Goal: Information Seeking & Learning: Learn about a topic

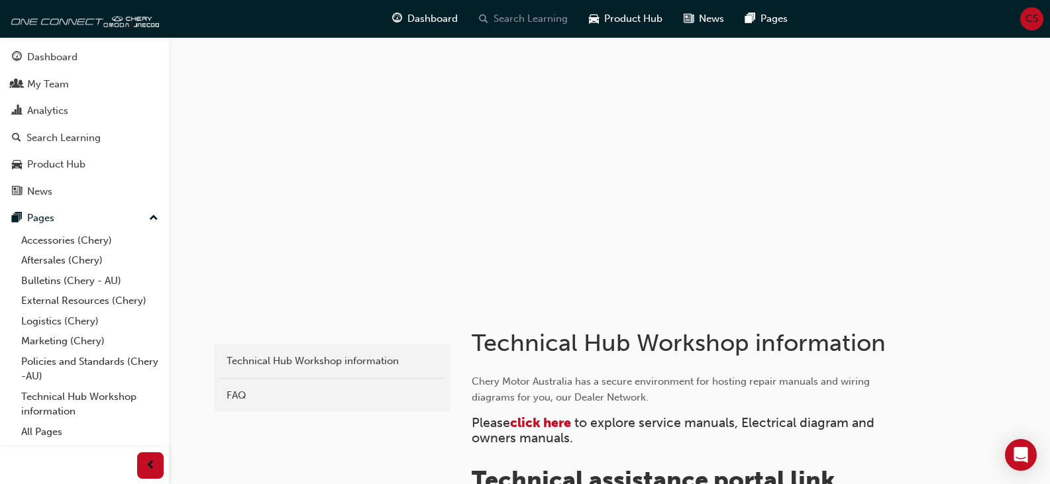
click at [542, 15] on span "Search Learning" at bounding box center [531, 18] width 74 height 15
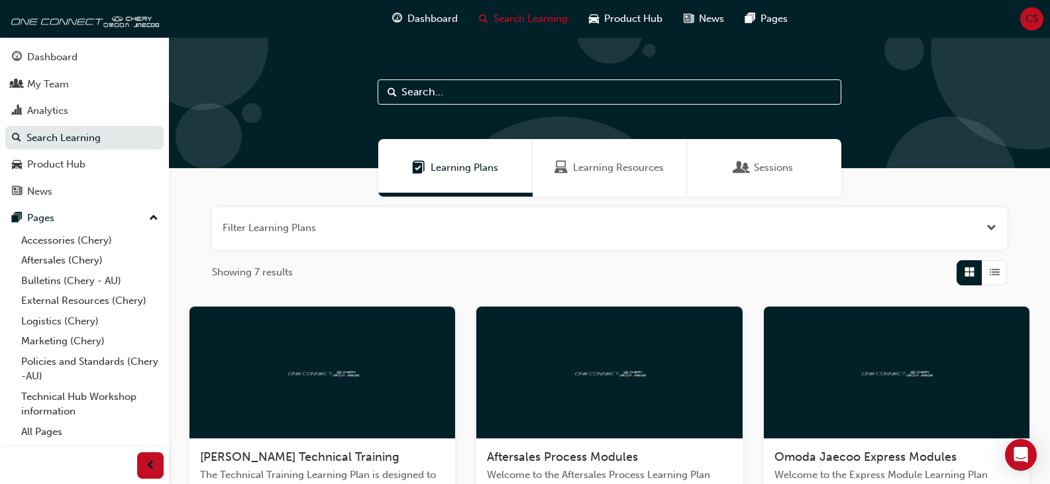
click at [423, 93] on input "text" at bounding box center [610, 92] width 464 height 25
type input "2"
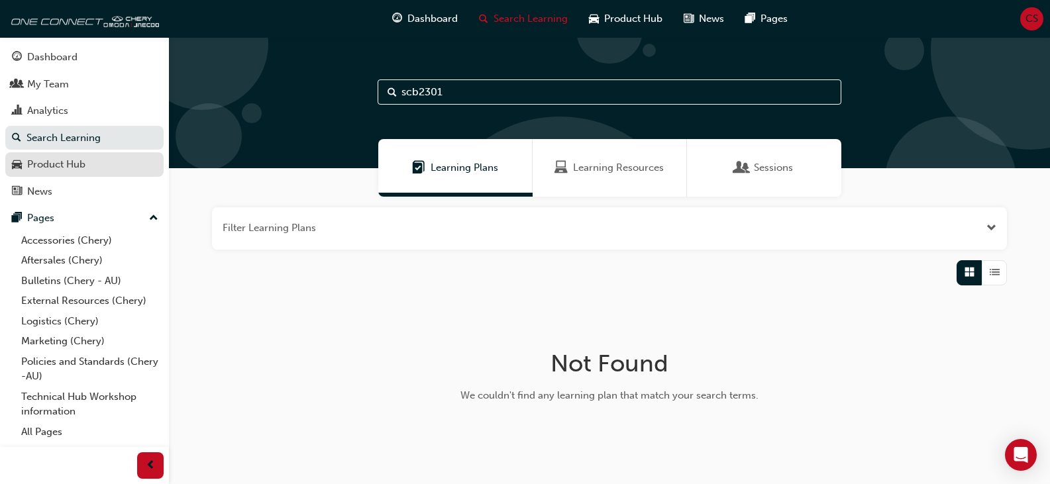
type input "scb2301"
click at [82, 162] on div "Product Hub" at bounding box center [56, 164] width 58 height 15
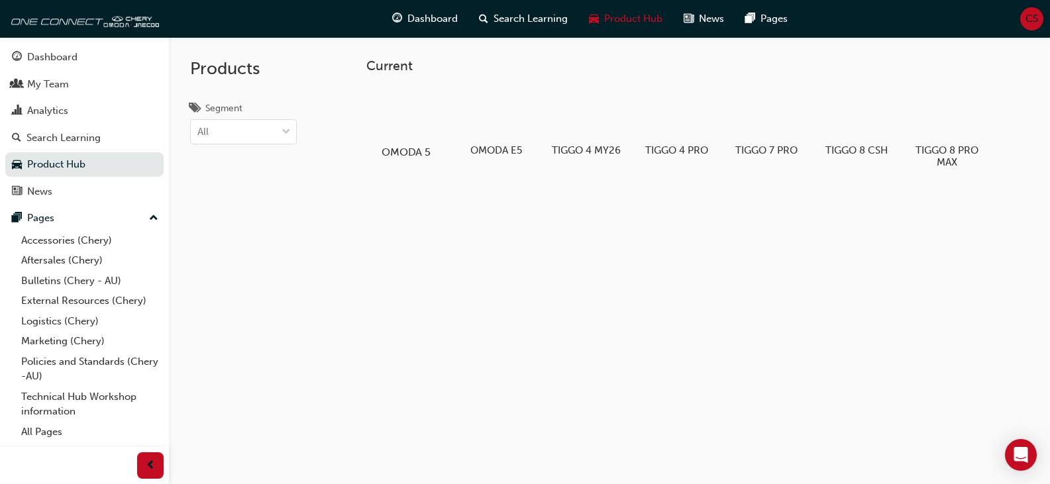
click at [401, 118] on div at bounding box center [406, 113] width 74 height 53
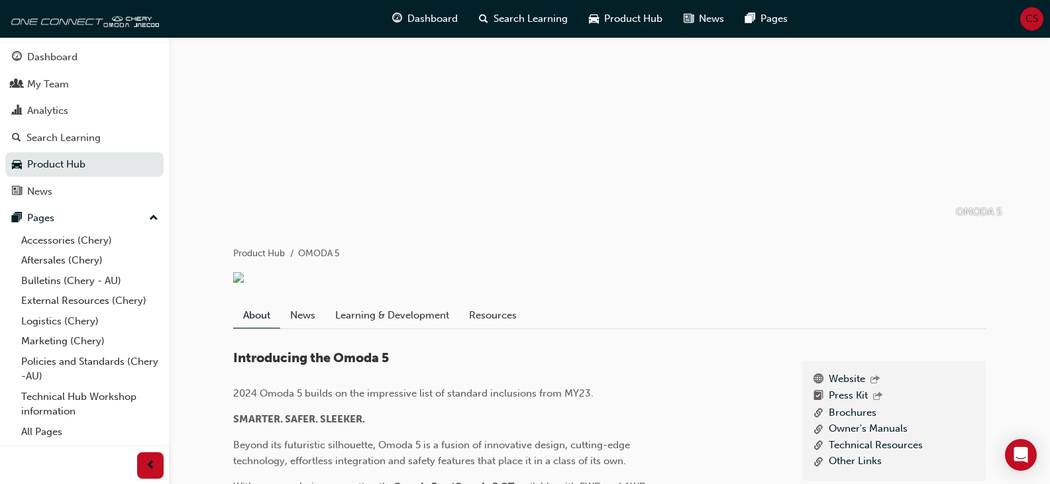
scroll to position [265, 0]
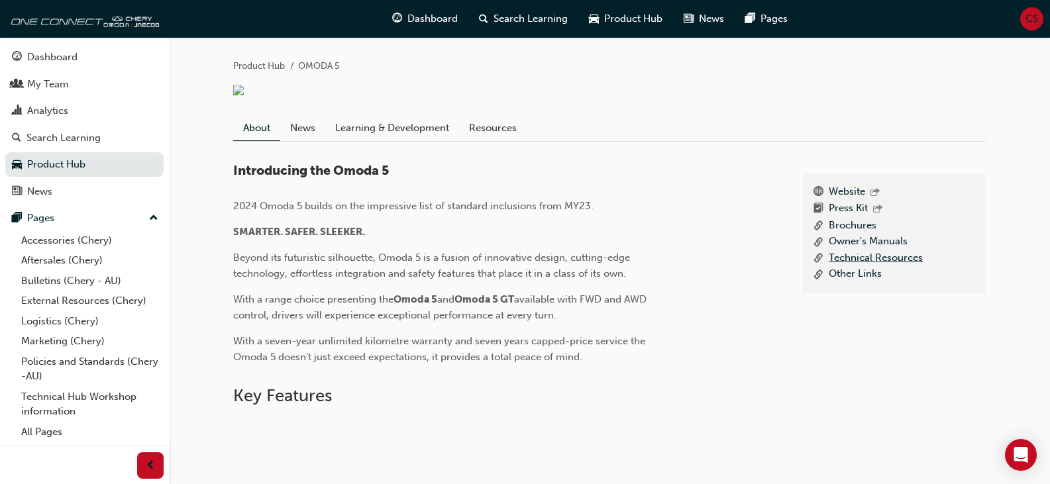
click at [851, 267] on link "Technical Resources" at bounding box center [876, 258] width 94 height 17
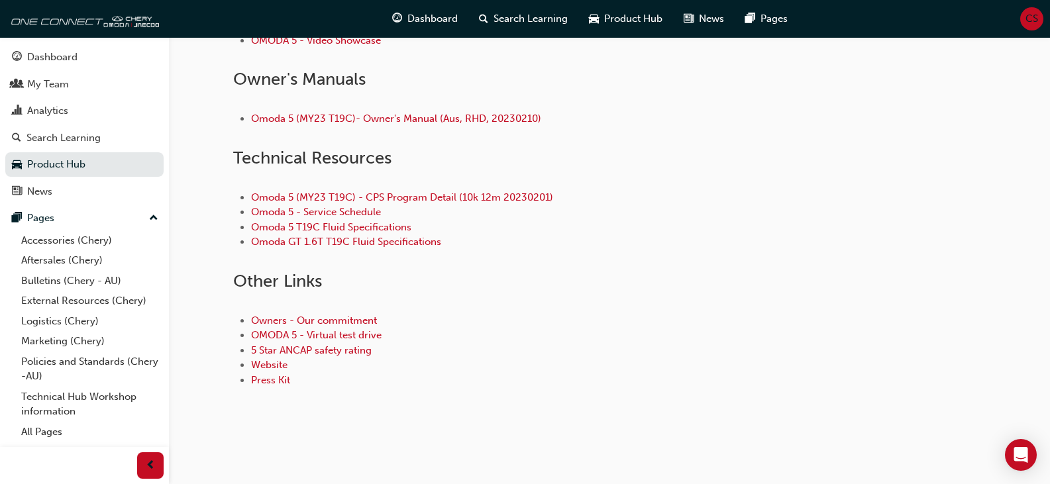
scroll to position [498, 0]
click at [409, 195] on link "Omoda 5 (MY23 T19C) - CPS Program Detail (10k 12m 20230201)" at bounding box center [402, 198] width 302 height 12
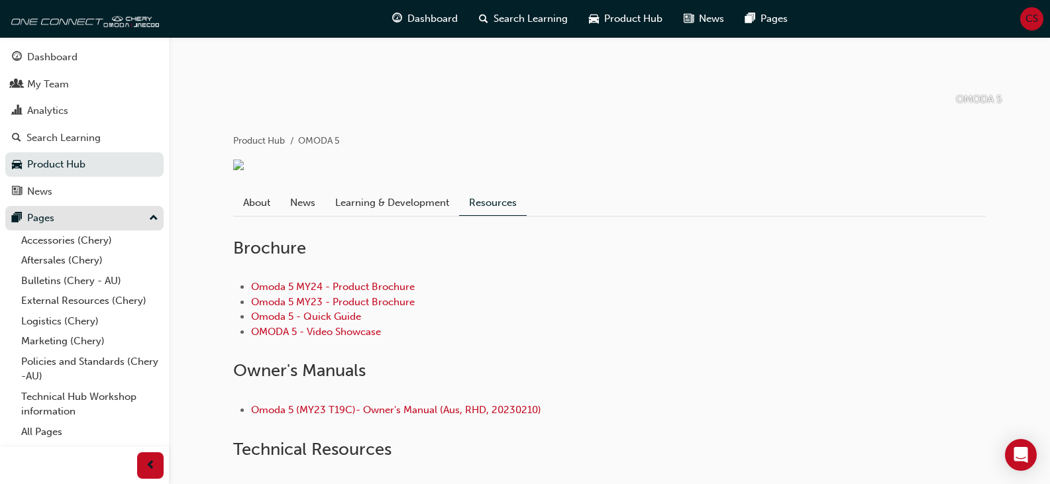
scroll to position [166, 0]
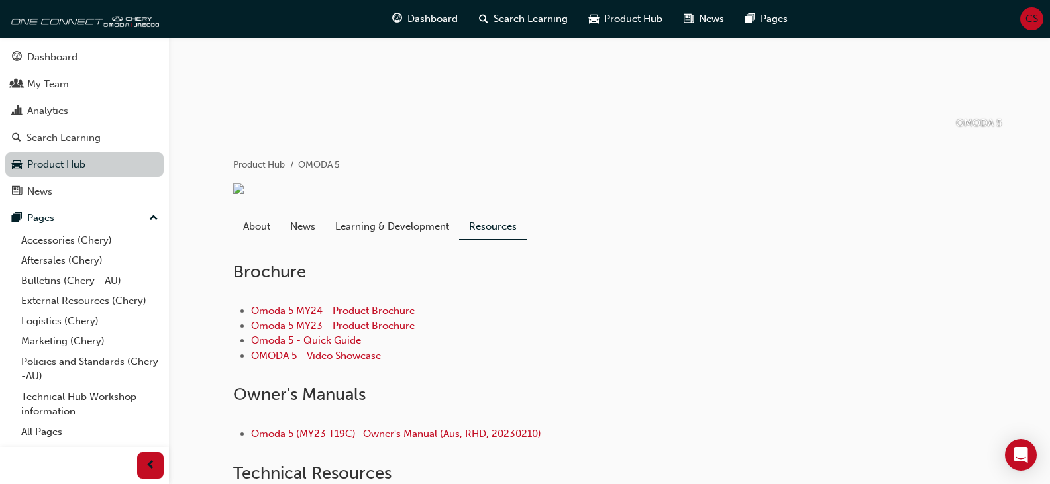
click at [73, 162] on link "Product Hub" at bounding box center [84, 164] width 158 height 25
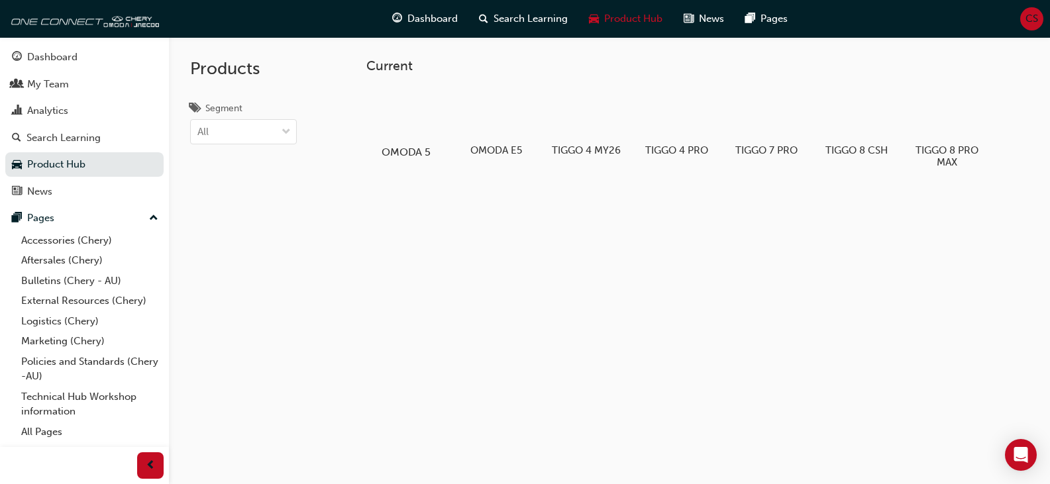
click at [393, 142] on div "OMODA 5" at bounding box center [406, 123] width 84 height 82
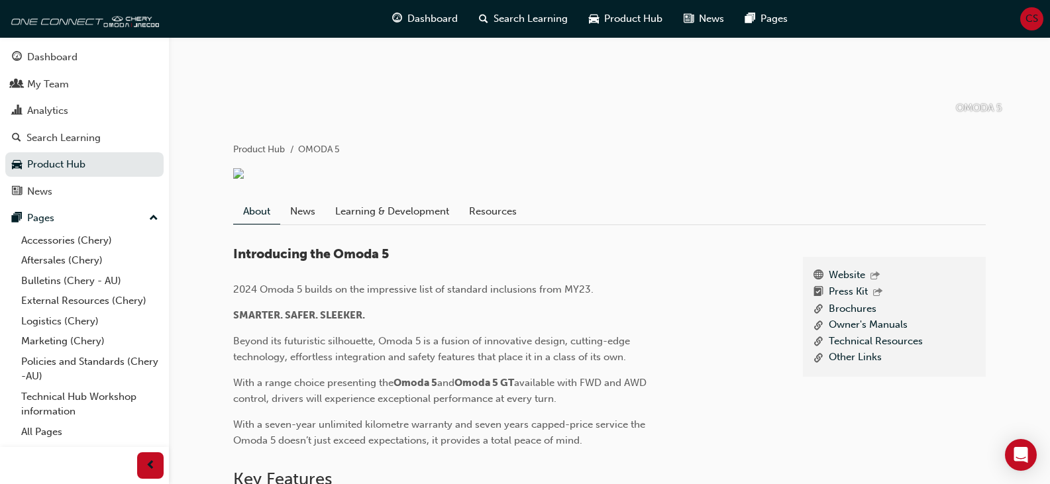
scroll to position [199, 0]
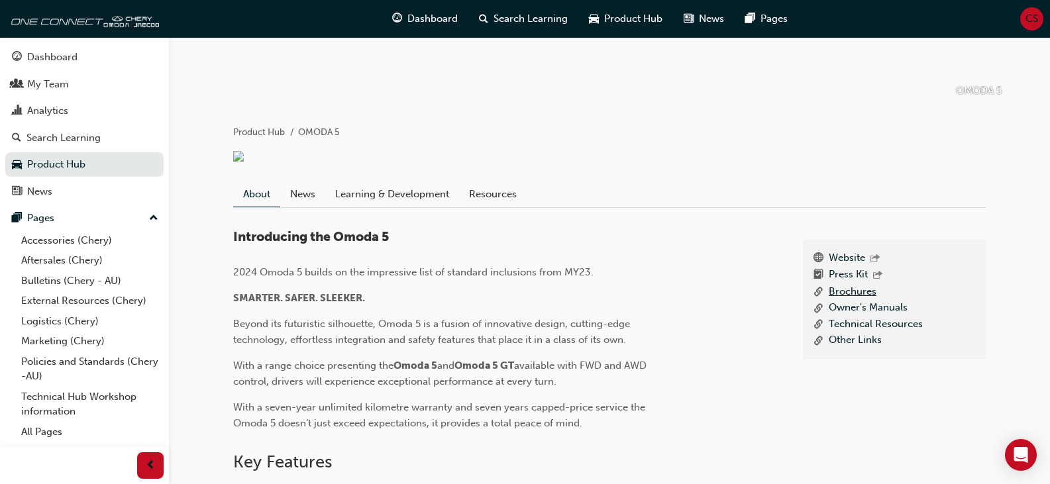
click at [850, 301] on link "Brochures" at bounding box center [853, 292] width 48 height 17
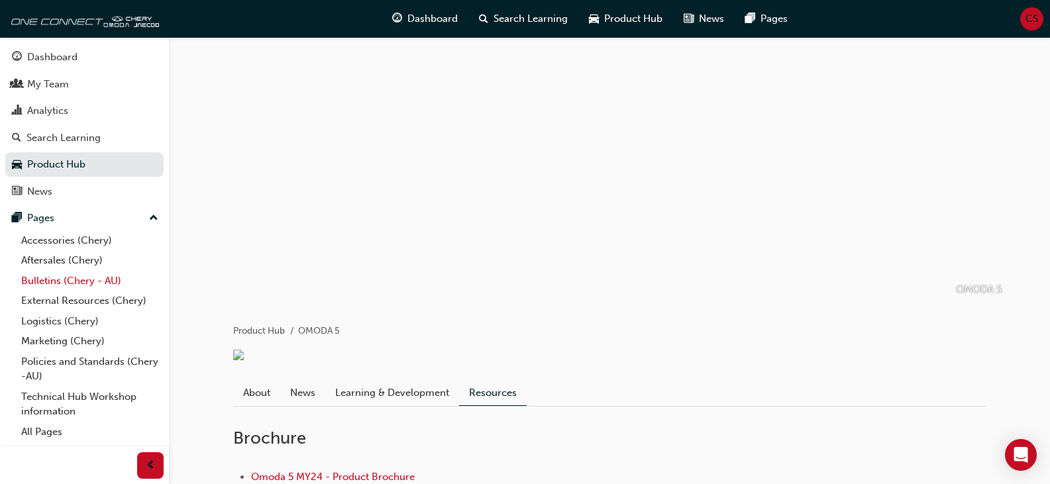
click at [81, 278] on link "Bulletins (Chery - AU)" at bounding box center [90, 281] width 148 height 21
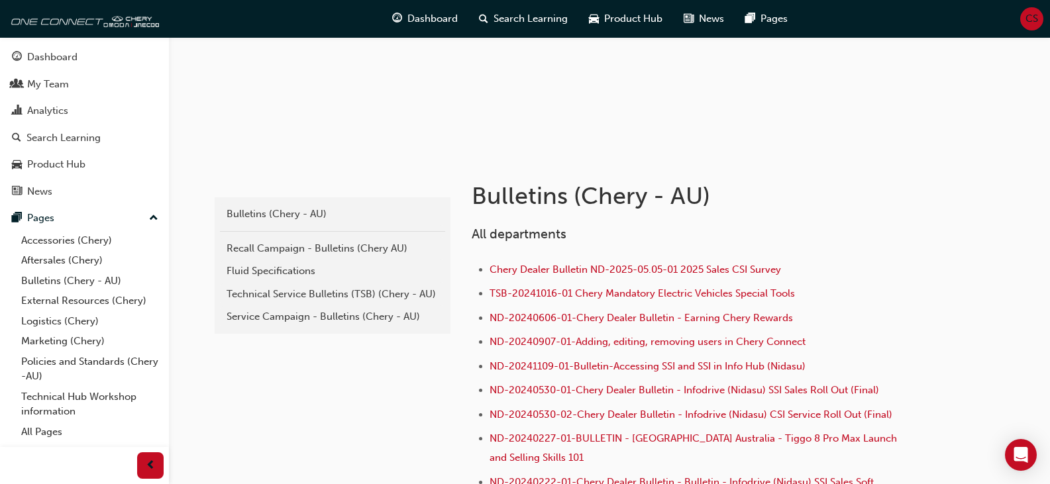
scroll to position [35, 0]
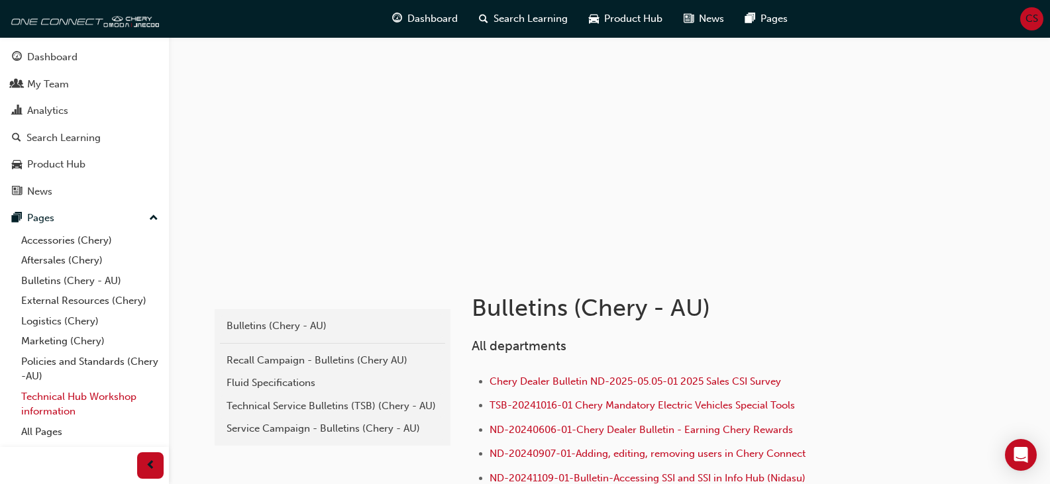
click at [84, 394] on link "Technical Hub Workshop information" at bounding box center [90, 404] width 148 height 35
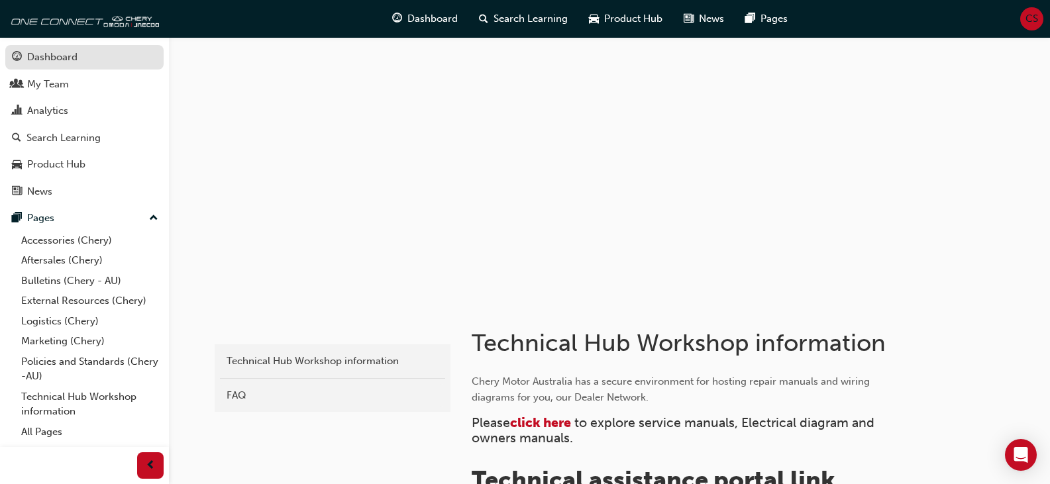
click at [78, 54] on div "Dashboard" at bounding box center [84, 57] width 145 height 17
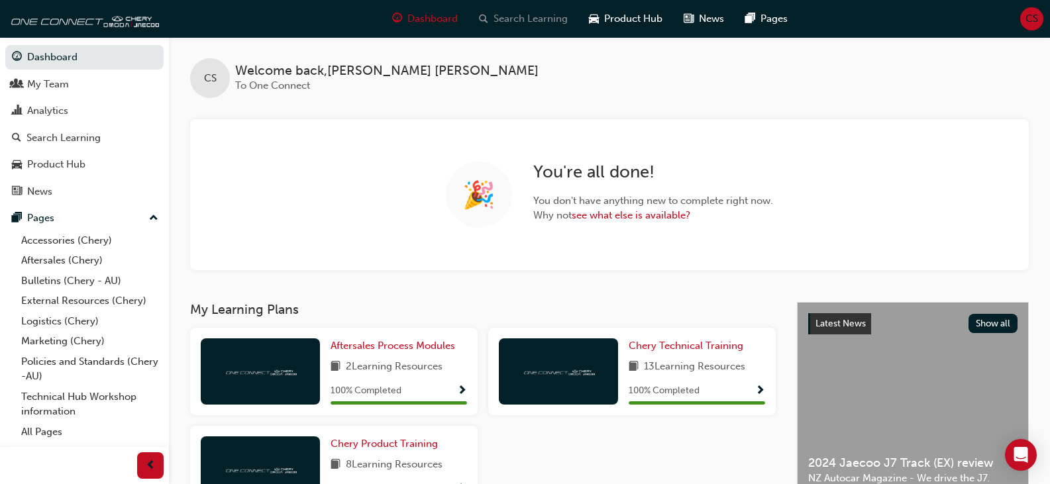
click at [485, 26] on span "search-icon" at bounding box center [483, 19] width 9 height 17
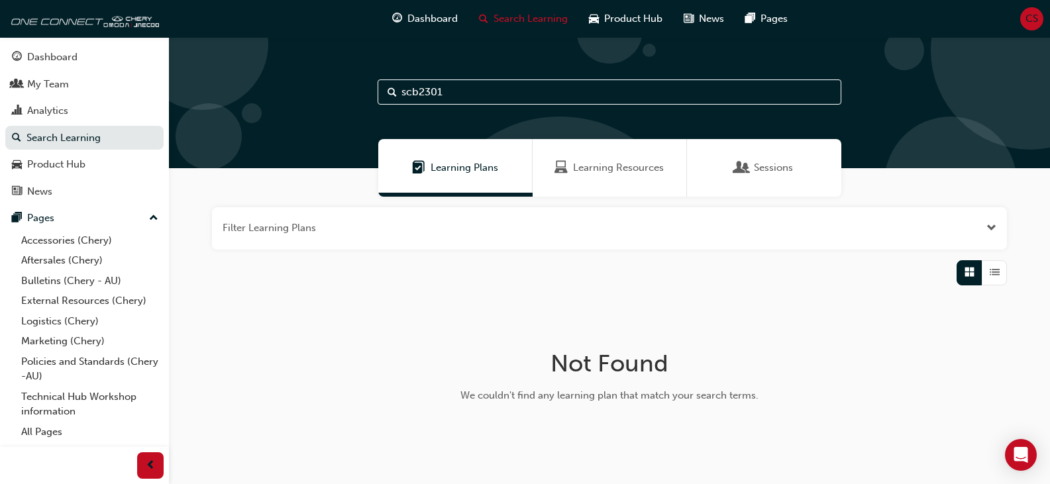
click at [602, 176] on div "Learning Resources" at bounding box center [610, 168] width 154 height 58
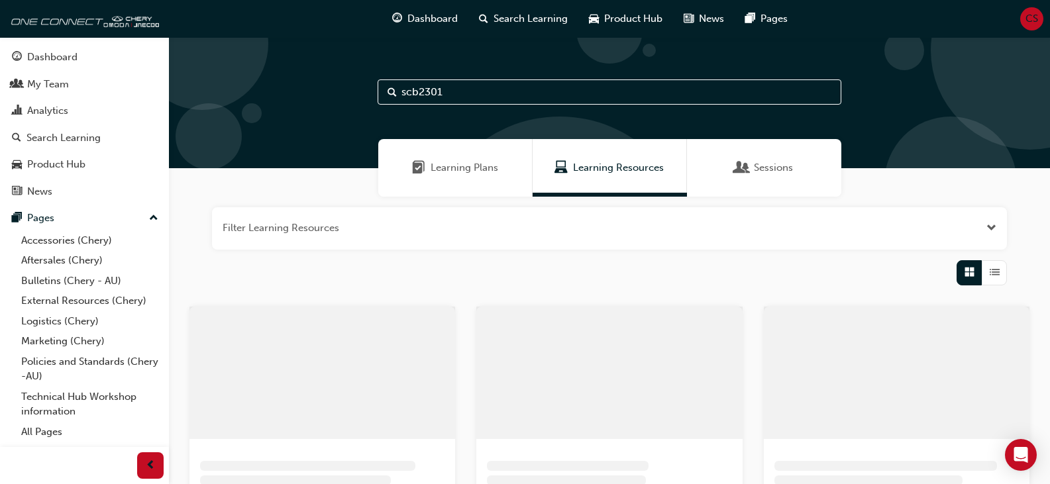
click at [467, 174] on span "Learning Plans" at bounding box center [465, 167] width 68 height 15
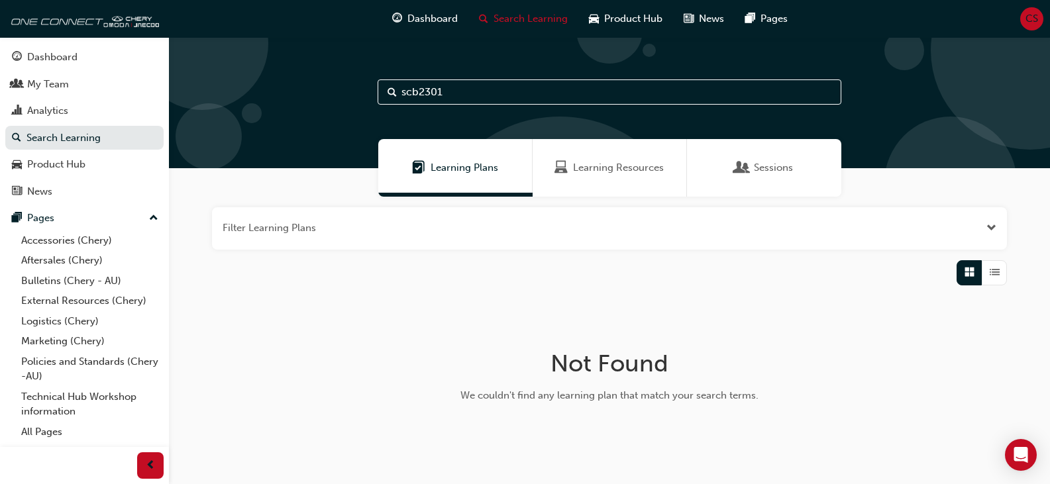
click at [485, 92] on input "scb2301" at bounding box center [610, 92] width 464 height 25
click at [111, 282] on link "Bulletins (Chery - AU)" at bounding box center [90, 281] width 148 height 21
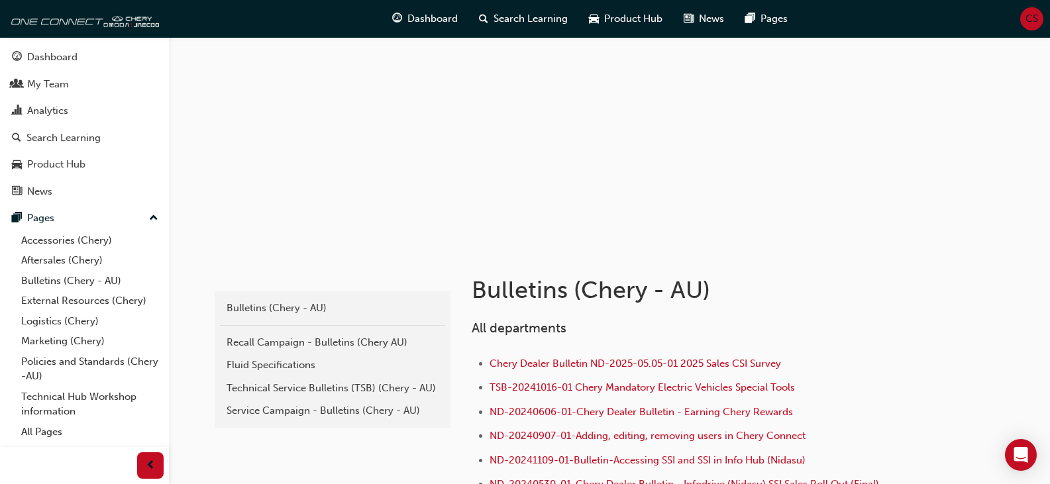
scroll to position [133, 0]
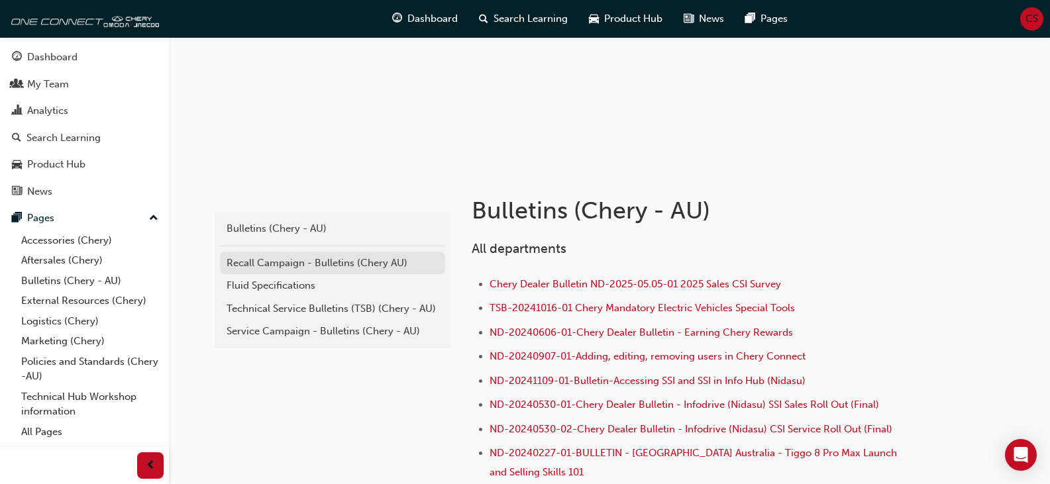
click at [257, 269] on div "Recall Campaign - Bulletins (Chery AU)" at bounding box center [333, 263] width 212 height 15
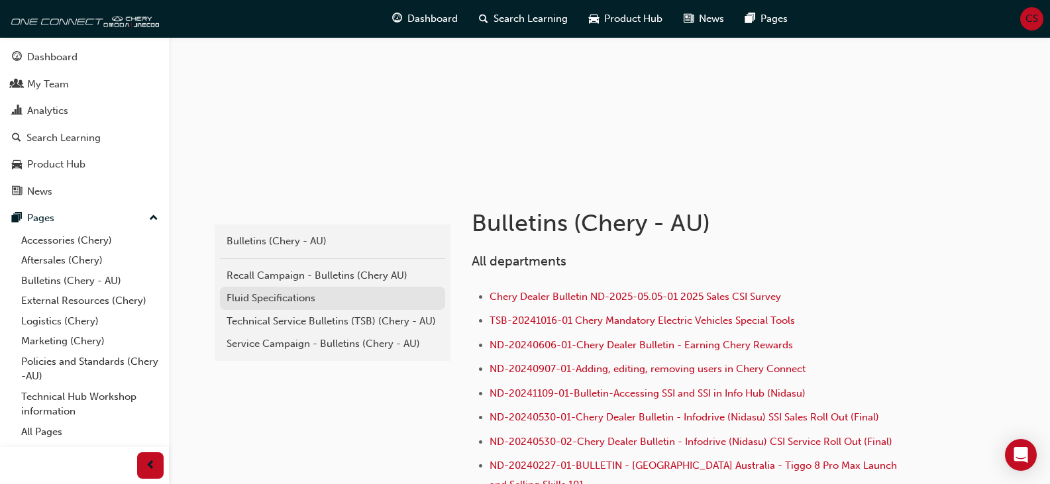
scroll to position [133, 0]
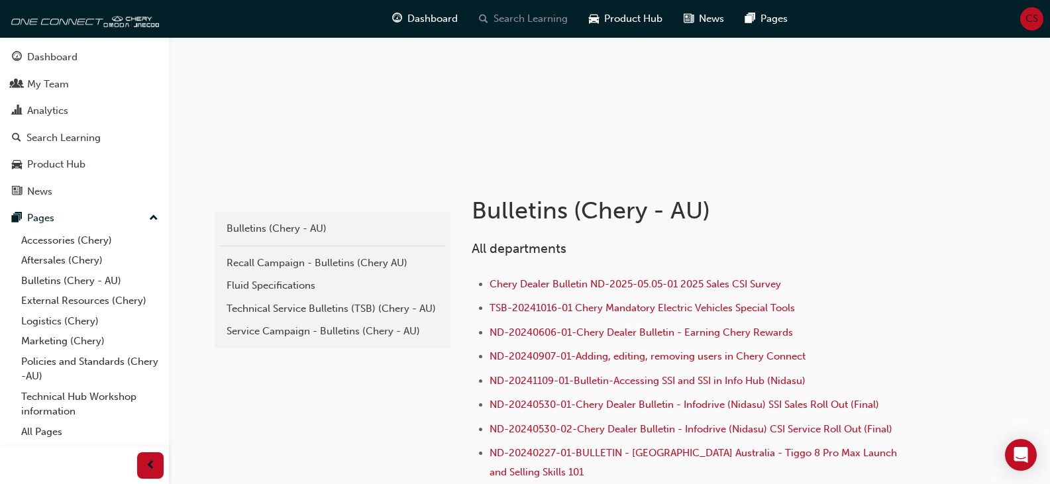
click at [513, 22] on span "Search Learning" at bounding box center [531, 18] width 74 height 15
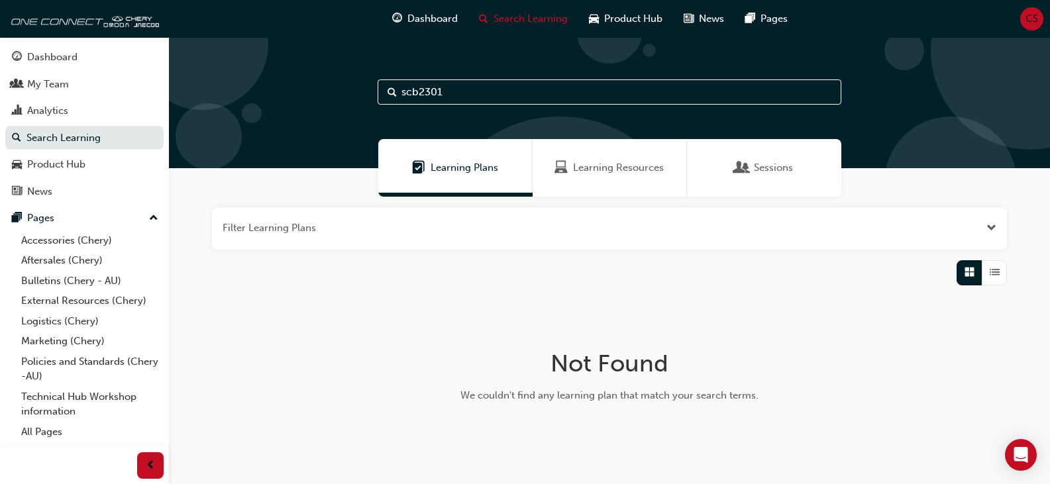
click at [489, 87] on input "scb2301" at bounding box center [610, 92] width 464 height 25
type input "s"
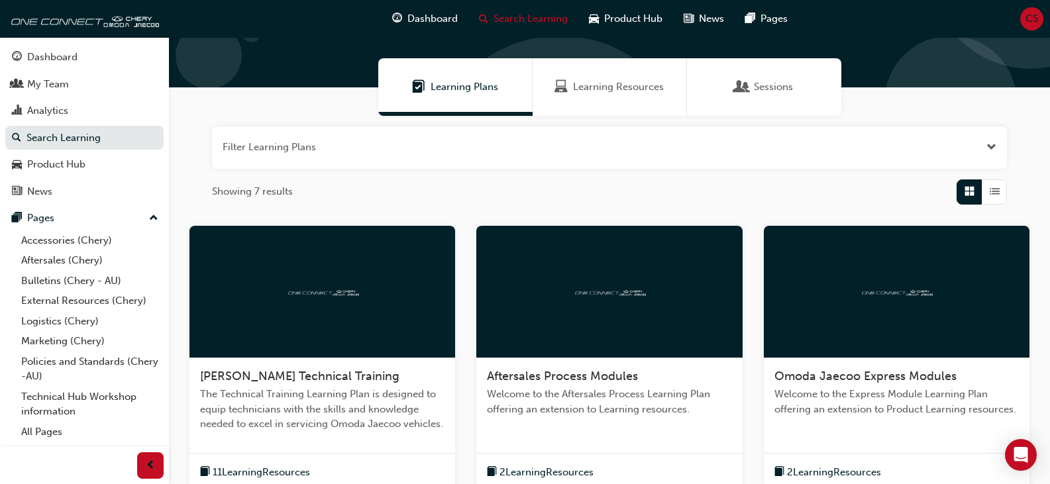
scroll to position [73, 0]
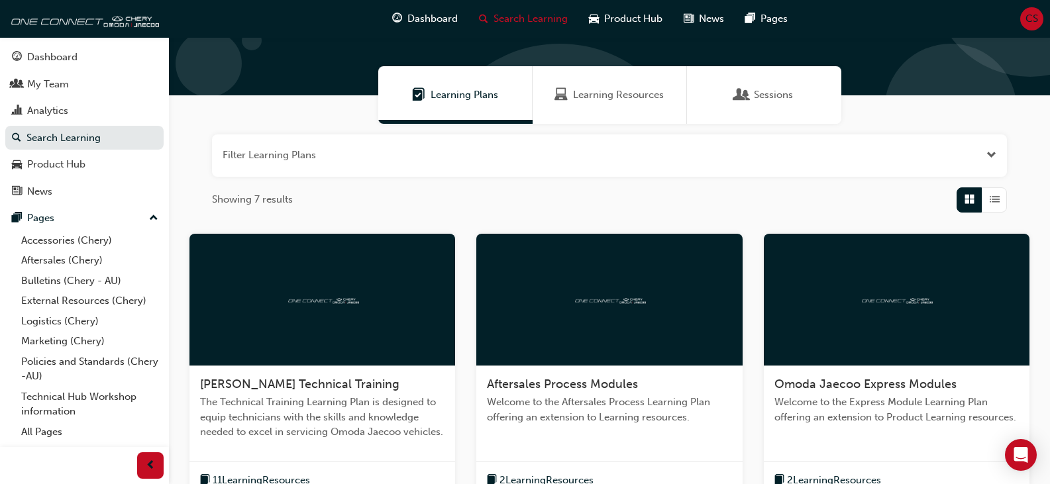
click at [119, 205] on button "Dashboard My Team Analytics Search Learning Product Hub News Pages" at bounding box center [84, 124] width 158 height 164
click at [117, 225] on div "Pages" at bounding box center [84, 218] width 145 height 17
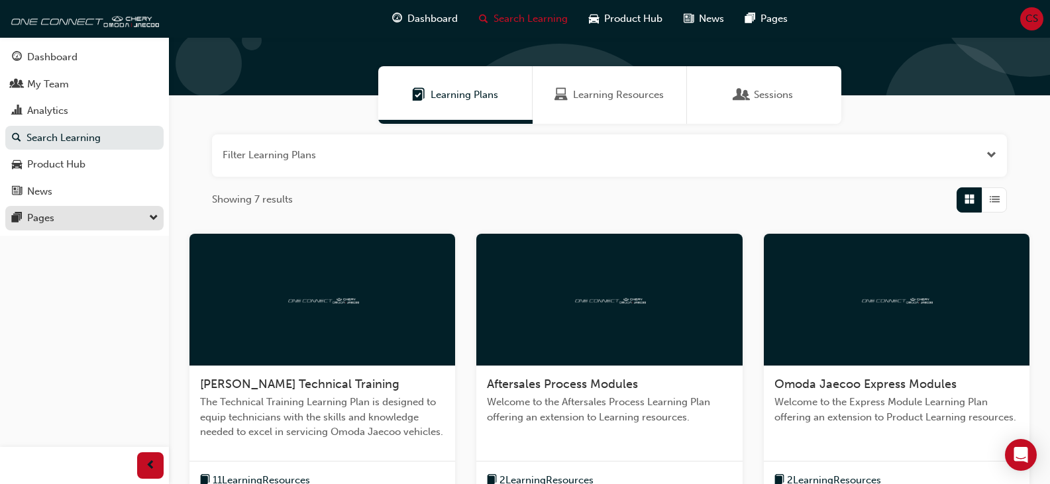
click at [117, 225] on div "Pages" at bounding box center [84, 218] width 145 height 17
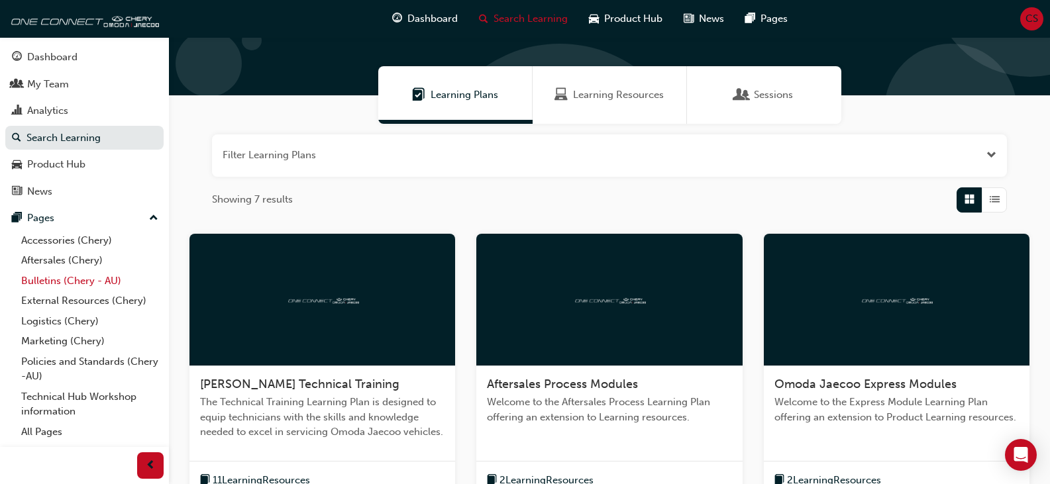
click at [93, 287] on link "Bulletins (Chery - AU)" at bounding box center [90, 281] width 148 height 21
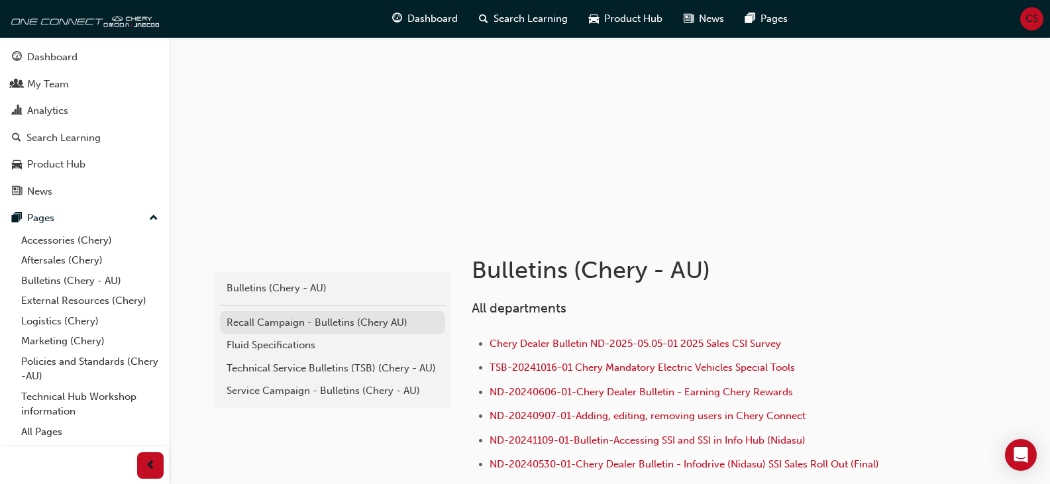
click at [275, 318] on div "Recall Campaign - Bulletins (Chery AU)" at bounding box center [333, 322] width 212 height 15
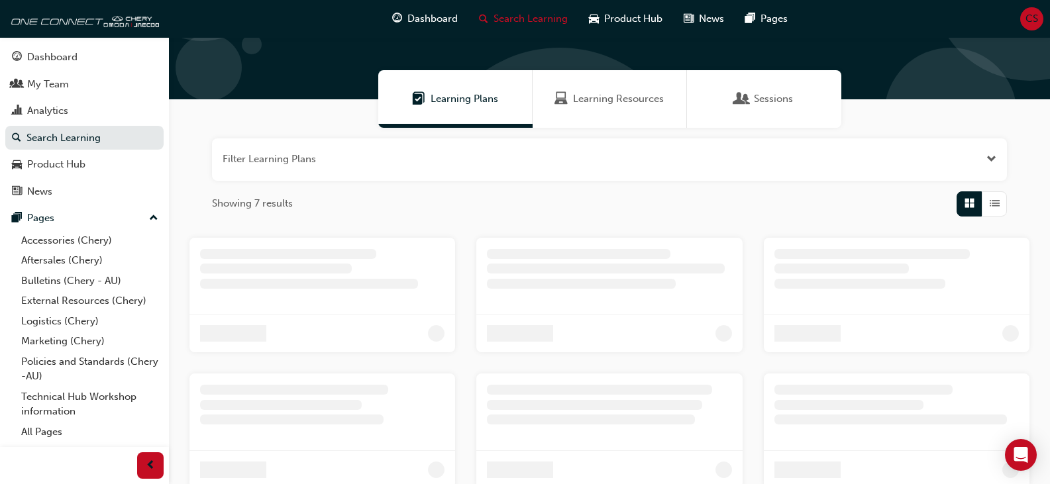
scroll to position [73, 0]
